Goal: Transaction & Acquisition: Purchase product/service

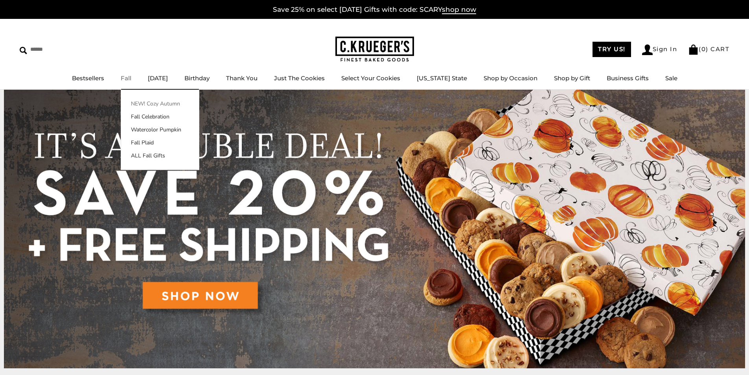
click at [145, 101] on link "NEW! Cozy Autumn" at bounding box center [160, 103] width 78 height 8
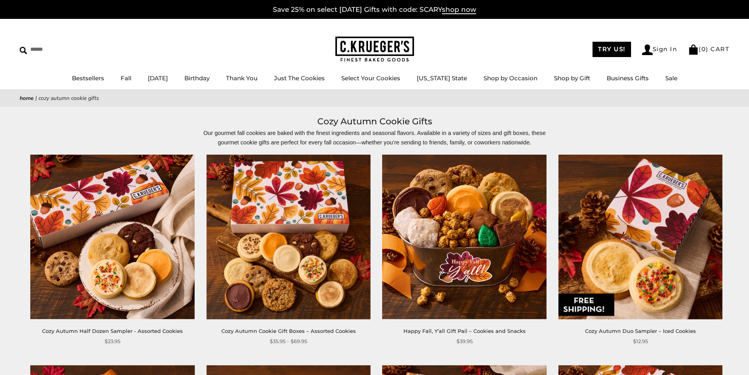
click at [308, 227] on img at bounding box center [288, 237] width 164 height 164
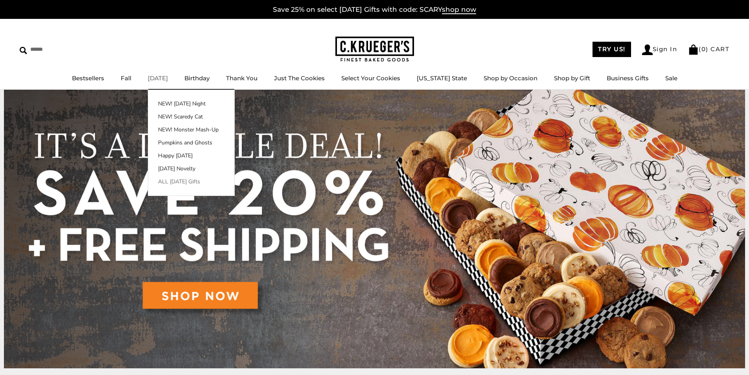
click at [179, 181] on link "ALL [DATE] Gifts" at bounding box center [191, 181] width 86 height 8
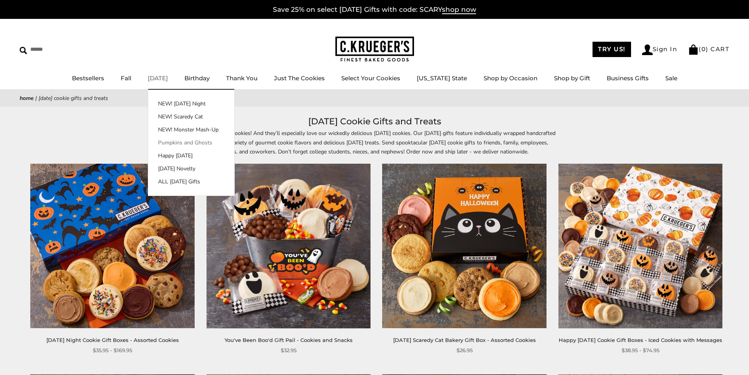
click at [196, 142] on link "Pumpkins and Ghosts" at bounding box center [191, 142] width 86 height 8
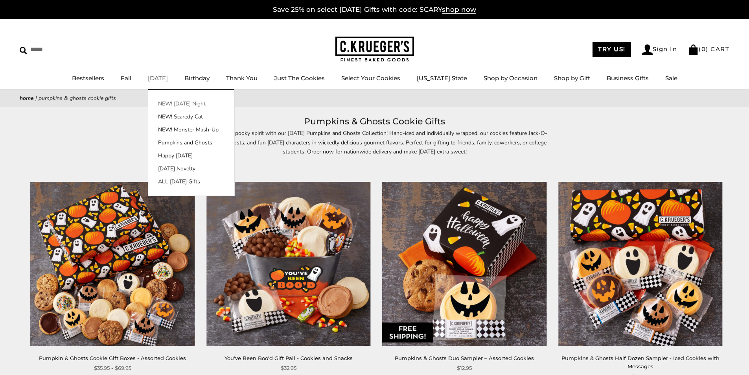
click at [186, 104] on link "NEW! [DATE] Night" at bounding box center [191, 103] width 86 height 8
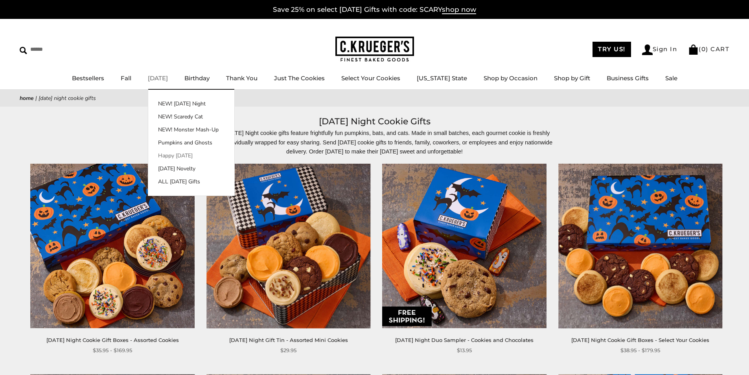
click at [181, 157] on link "Happy [DATE]" at bounding box center [191, 155] width 86 height 8
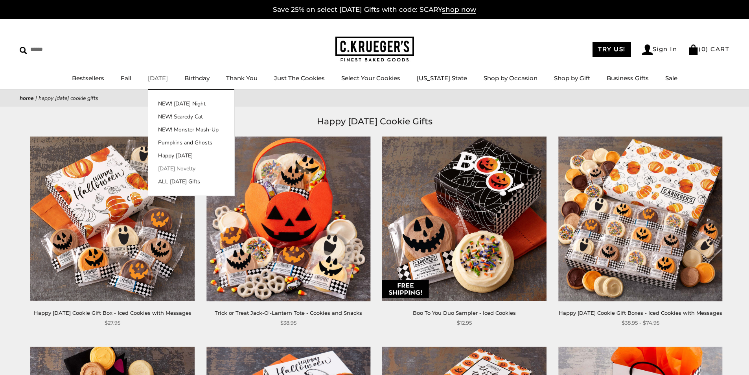
click at [191, 168] on link "[DATE] Novelty" at bounding box center [191, 168] width 86 height 8
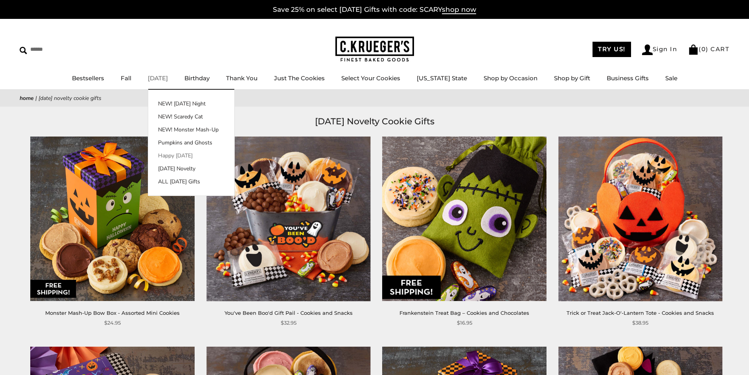
click at [190, 153] on link "Happy [DATE]" at bounding box center [191, 155] width 86 height 8
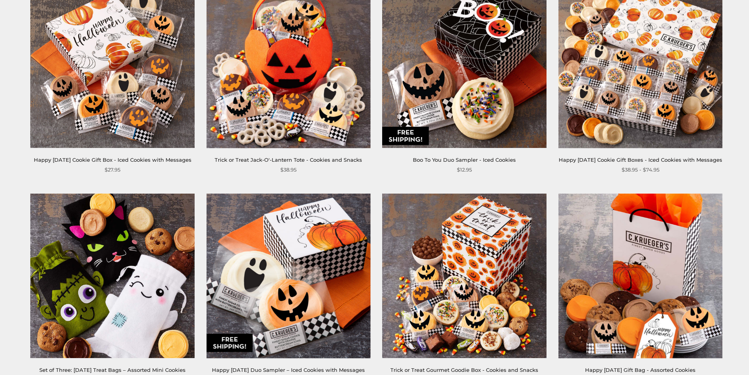
scroll to position [157, 0]
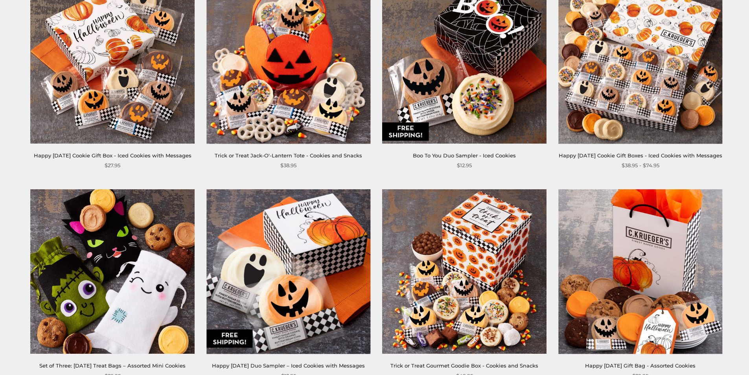
click at [652, 54] on img at bounding box center [640, 61] width 164 height 164
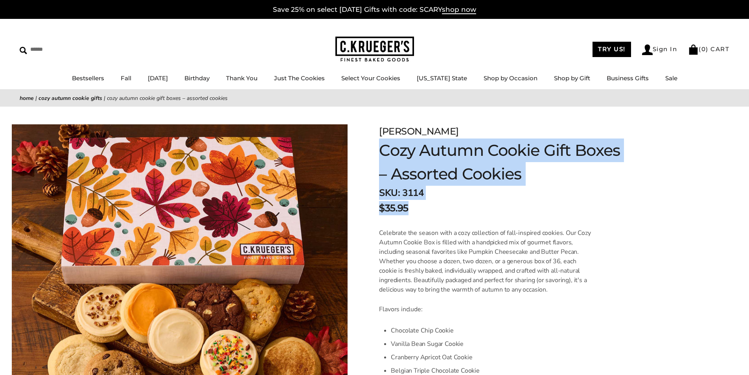
drag, startPoint x: 396, startPoint y: 175, endPoint x: 415, endPoint y: 209, distance: 39.3
click at [415, 209] on div "[PERSON_NAME] Cozy Autumn Cookie Gift Boxes – Assorted Cookies SKU: 3114 $35.95…" at bounding box center [504, 170] width 251 height 92
click at [435, 180] on h1 "Cozy Autumn Cookie Gift Boxes – Assorted Cookies" at bounding box center [504, 161] width 251 height 47
drag, startPoint x: 549, startPoint y: 171, endPoint x: 379, endPoint y: 148, distance: 170.7
click at [379, 148] on h1 "Cozy Autumn Cookie Gift Boxes – Assorted Cookies" at bounding box center [504, 161] width 251 height 47
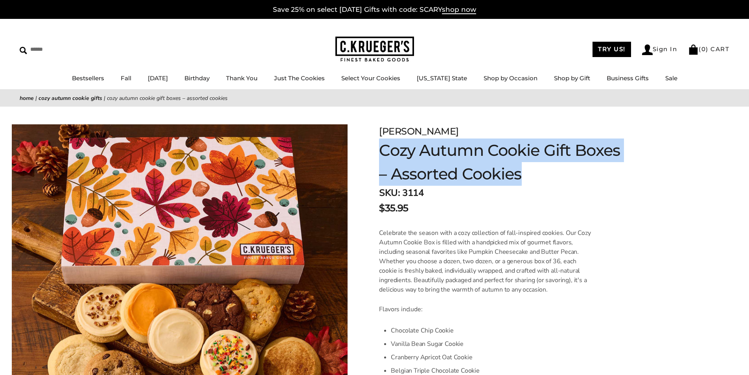
click at [400, 159] on h1 "Cozy Autumn Cookie Gift Boxes – Assorted Cookies" at bounding box center [504, 161] width 251 height 47
